Goal: Use online tool/utility: Utilize a website feature to perform a specific function

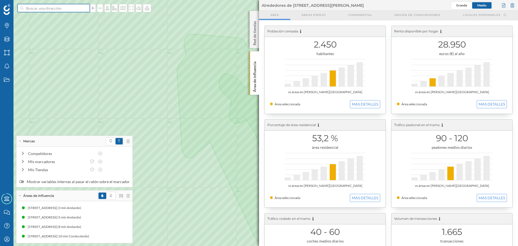
click at [51, 11] on input at bounding box center [53, 8] width 60 height 8
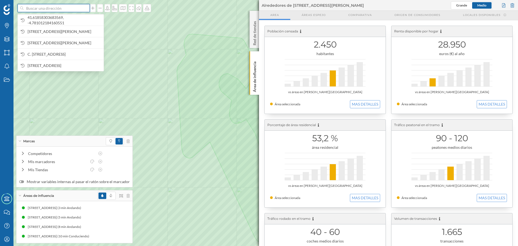
paste input "C. de Ponce de Cabrera, 2, 49018 Zamora"
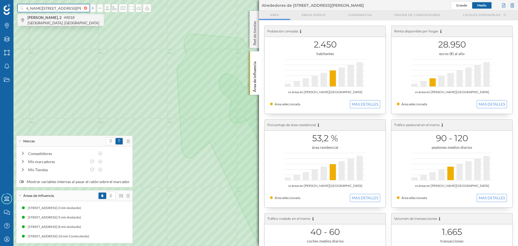
type input "C. de Ponce de Cabrera, 2, 49018 Zamora"
click at [69, 8] on input "C. de Ponce de Cabrera, 2, 49018 Zamora" at bounding box center [53, 8] width 60 height 8
click at [72, 19] on span "C. de Ponce de Cabrera, 2 49018 Zamora, España" at bounding box center [64, 20] width 73 height 11
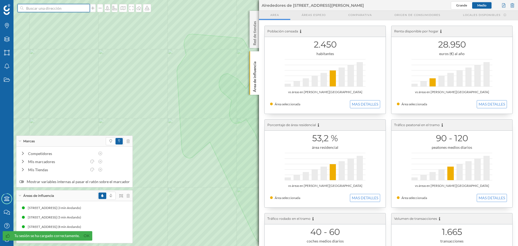
click at [55, 6] on input at bounding box center [53, 8] width 60 height 8
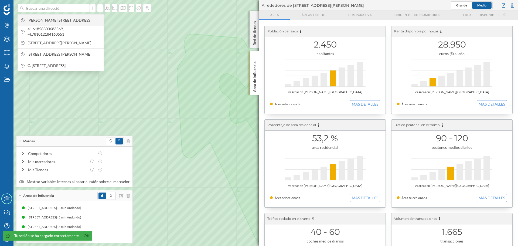
click at [61, 22] on span "[PERSON_NAME][STREET_ADDRESS]" at bounding box center [64, 20] width 73 height 5
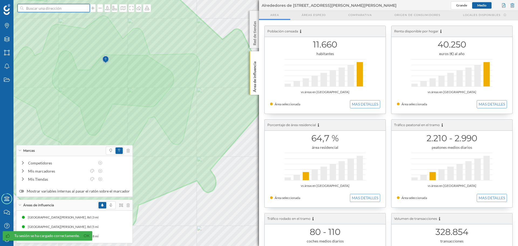
click at [61, 7] on input at bounding box center [53, 8] width 60 height 8
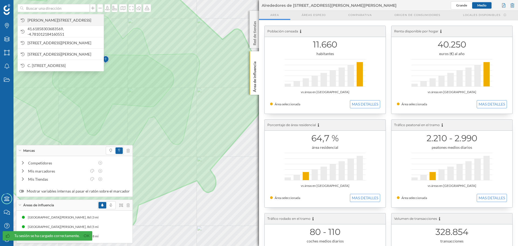
click at [75, 21] on span "[PERSON_NAME][STREET_ADDRESS]" at bounding box center [64, 20] width 73 height 5
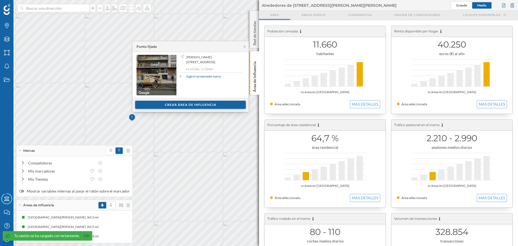
click at [166, 103] on div "Crear área de influencia" at bounding box center [190, 105] width 111 height 8
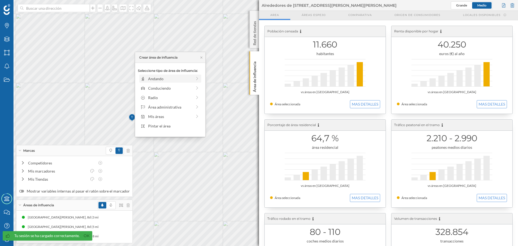
click at [165, 76] on div "Andando" at bounding box center [170, 79] width 44 height 6
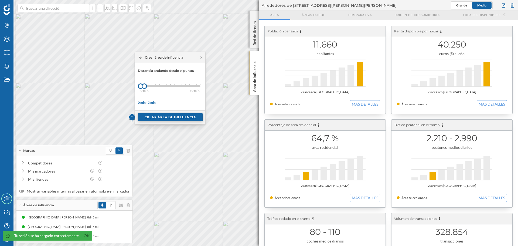
click at [159, 115] on div "Crear área de influencia" at bounding box center [170, 117] width 65 height 8
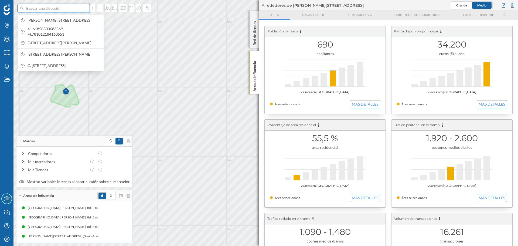
click at [59, 10] on input at bounding box center [53, 8] width 60 height 8
click at [66, 21] on span "[PERSON_NAME][STREET_ADDRESS]" at bounding box center [64, 20] width 73 height 5
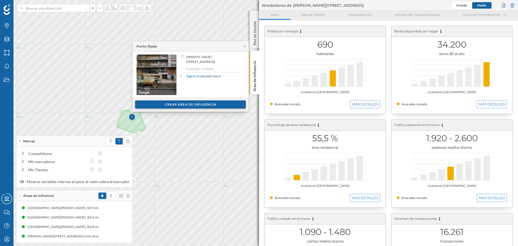
click at [163, 106] on div "Crear área de influencia" at bounding box center [190, 104] width 111 height 8
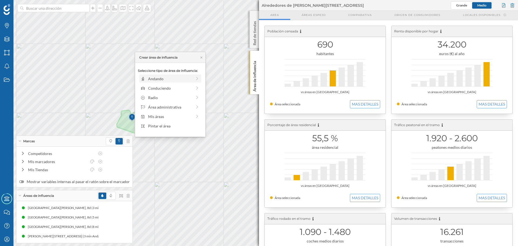
click at [149, 79] on div "Andando" at bounding box center [170, 79] width 44 height 6
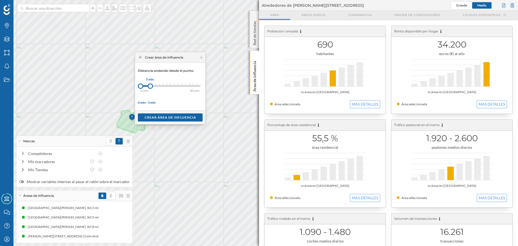
drag, startPoint x: 144, startPoint y: 87, endPoint x: 150, endPoint y: 87, distance: 5.9
click at [150, 87] on div at bounding box center [150, 85] width 5 height 5
click at [159, 118] on div "Crear área de influencia" at bounding box center [170, 117] width 65 height 8
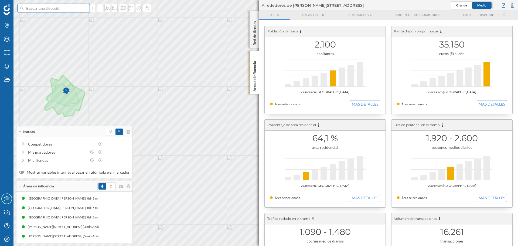
click at [71, 11] on input at bounding box center [53, 8] width 60 height 8
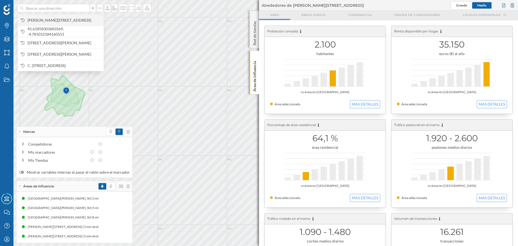
click at [74, 19] on span "[PERSON_NAME][STREET_ADDRESS]" at bounding box center [64, 20] width 73 height 5
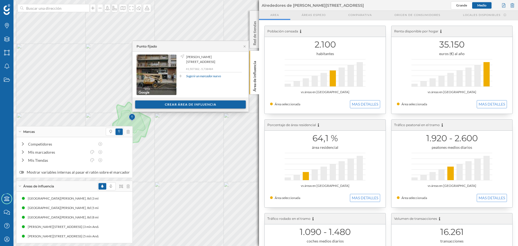
click at [152, 101] on div "Crear área de influencia" at bounding box center [190, 104] width 111 height 8
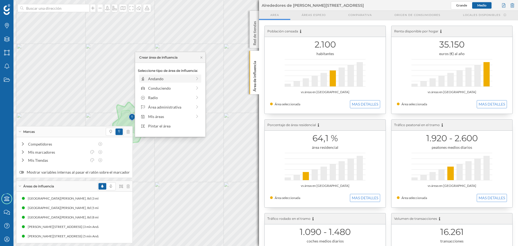
click at [152, 76] on div "Andando" at bounding box center [170, 79] width 44 height 6
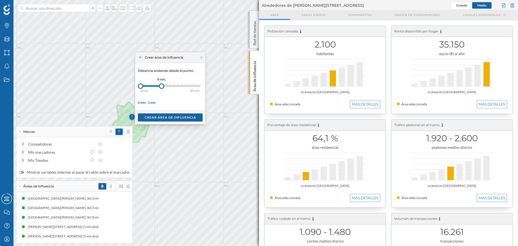
drag, startPoint x: 145, startPoint y: 85, endPoint x: 162, endPoint y: 85, distance: 17.0
click at [162, 85] on div at bounding box center [161, 85] width 5 height 5
click at [164, 118] on div "Crear área de influencia" at bounding box center [170, 117] width 65 height 8
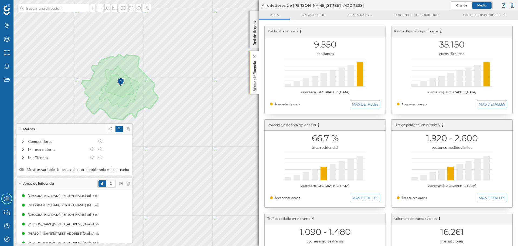
click at [254, 79] on p "Área de influencia" at bounding box center [254, 75] width 5 height 33
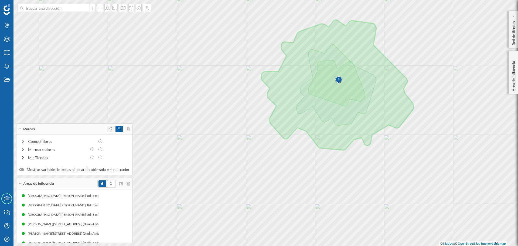
click at [107, 127] on span at bounding box center [111, 129] width 8 height 6
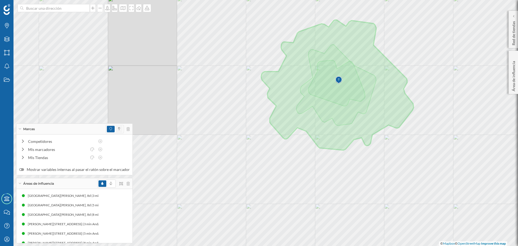
click at [115, 129] on span at bounding box center [118, 129] width 7 height 6
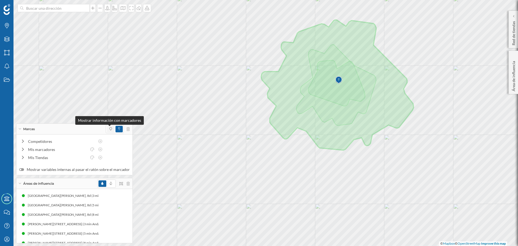
click at [110, 129] on icon at bounding box center [111, 128] width 2 height 3
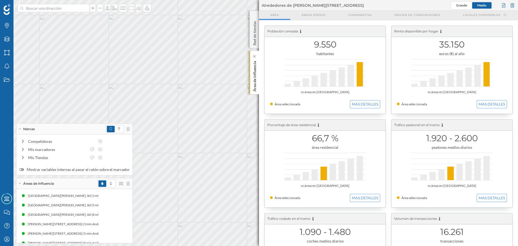
click at [257, 83] on div "Área de influencia" at bounding box center [254, 72] width 9 height 43
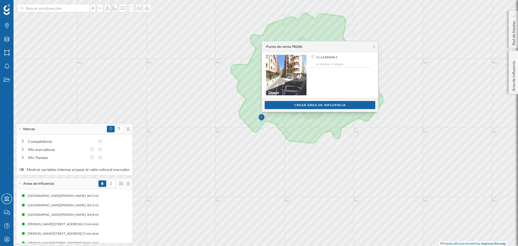
click at [372, 49] on div "Punto de venta 78206" at bounding box center [320, 46] width 116 height 11
click at [374, 44] on div "Punto de venta 78206" at bounding box center [320, 46] width 116 height 11
click at [375, 46] on icon at bounding box center [374, 46] width 4 height 3
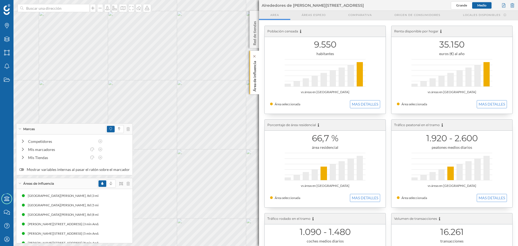
click at [253, 77] on p "Área de influencia" at bounding box center [254, 75] width 5 height 33
click at [254, 73] on p "Área de influencia" at bounding box center [254, 75] width 5 height 33
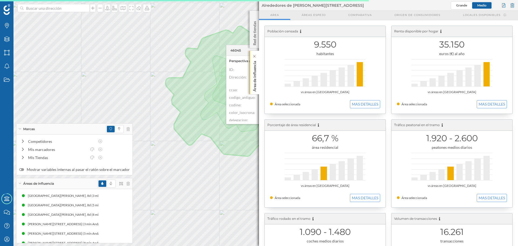
click at [256, 76] on p "Área de influencia" at bounding box center [254, 75] width 5 height 33
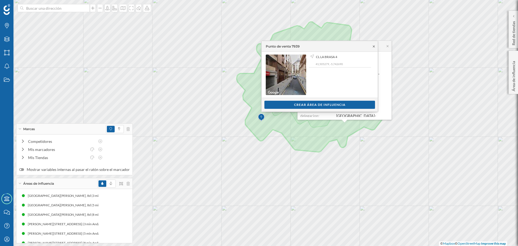
click at [373, 47] on icon at bounding box center [374, 46] width 4 height 3
